Goal: Task Accomplishment & Management: Use online tool/utility

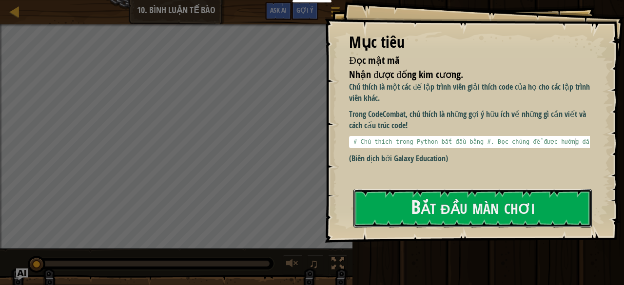
click at [478, 206] on button "Bắt đầu màn chơi" at bounding box center [472, 208] width 238 height 39
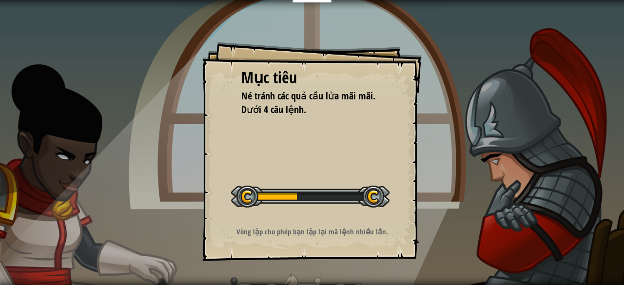
click at [585, 17] on div "Mục tiêu Né tránh các quả cầu lửa mãi mãi. Dưới 4 câu lệnh. Bắt đầu màn chơi Kh…" at bounding box center [312, 142] width 624 height 285
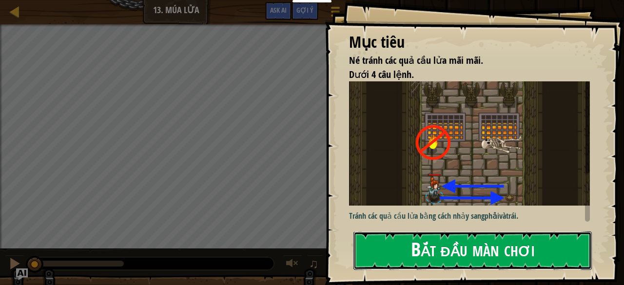
click at [416, 246] on button "Bắt đầu màn chơi" at bounding box center [472, 251] width 238 height 39
